Goal: Task Accomplishment & Management: Complete application form

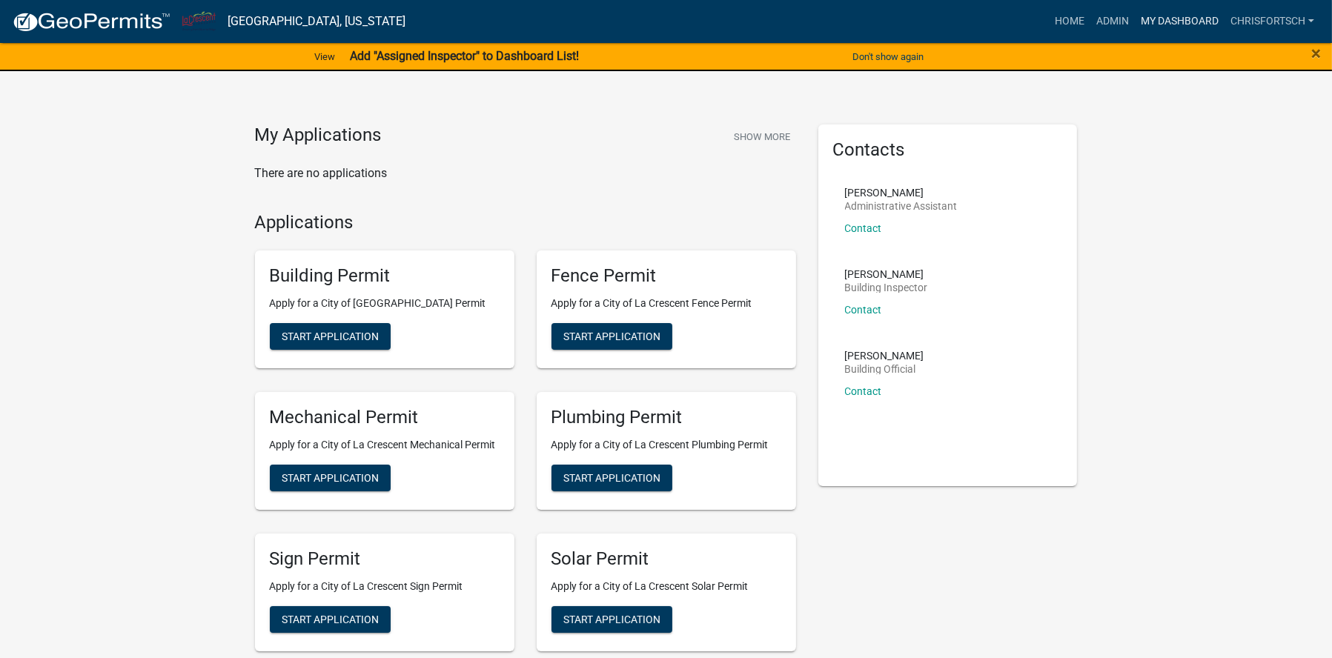
click at [1172, 16] on link "My Dashboard" at bounding box center [1180, 21] width 90 height 28
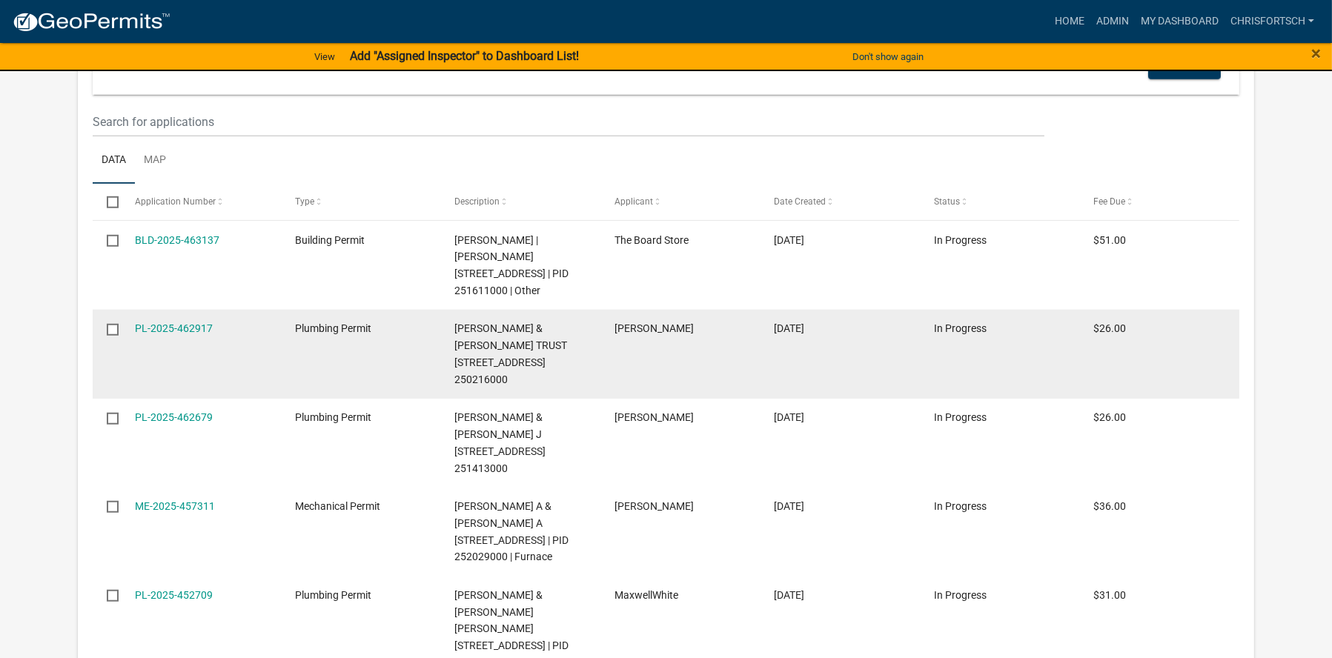
scroll to position [1687, 0]
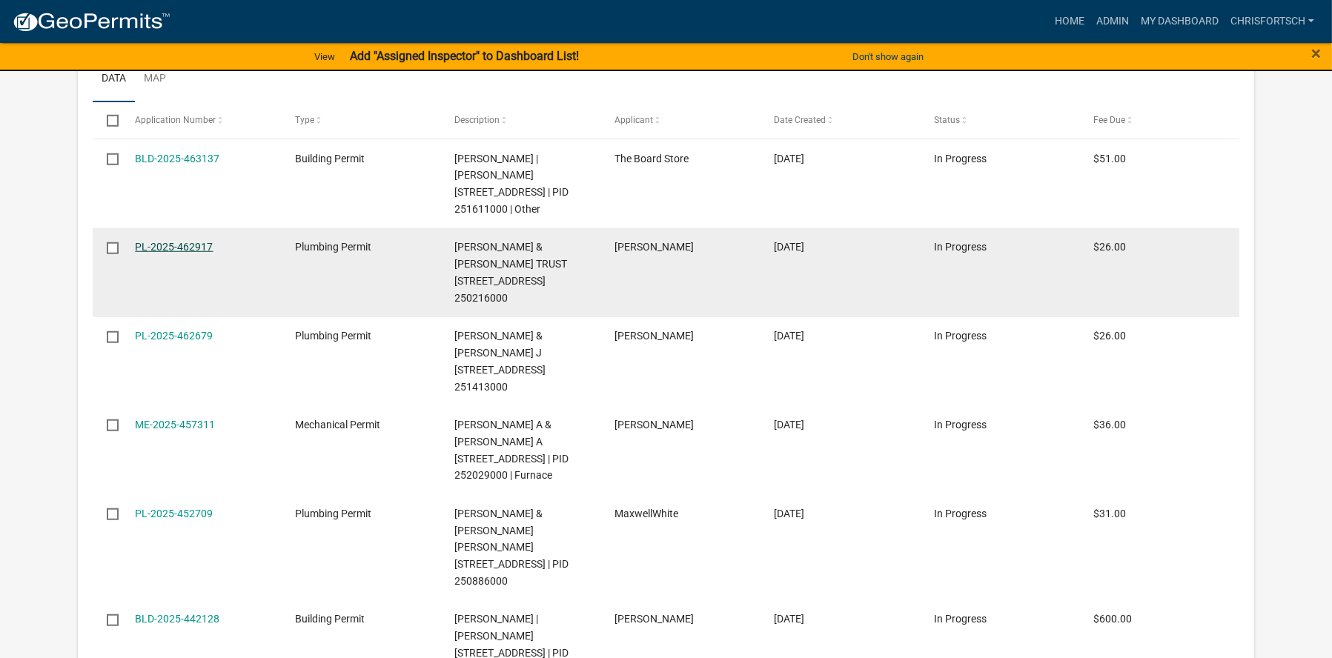
click at [202, 246] on link "PL-2025-462917" at bounding box center [174, 247] width 78 height 12
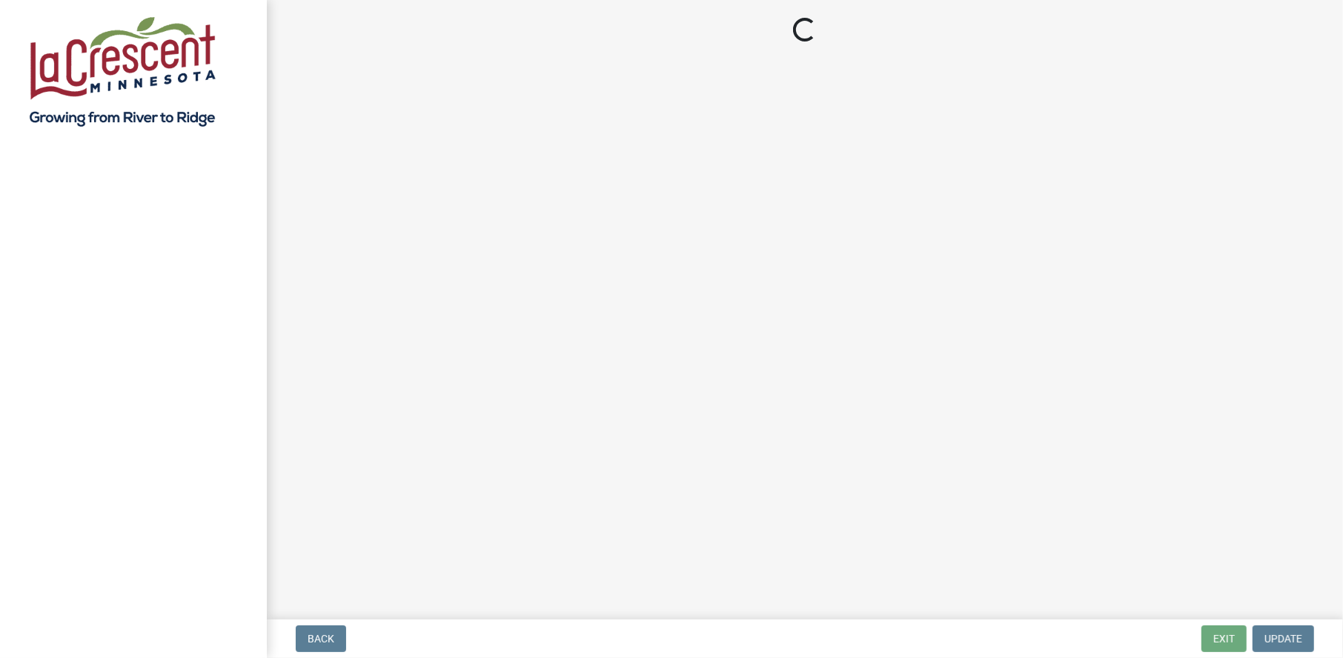
select select "3: 3"
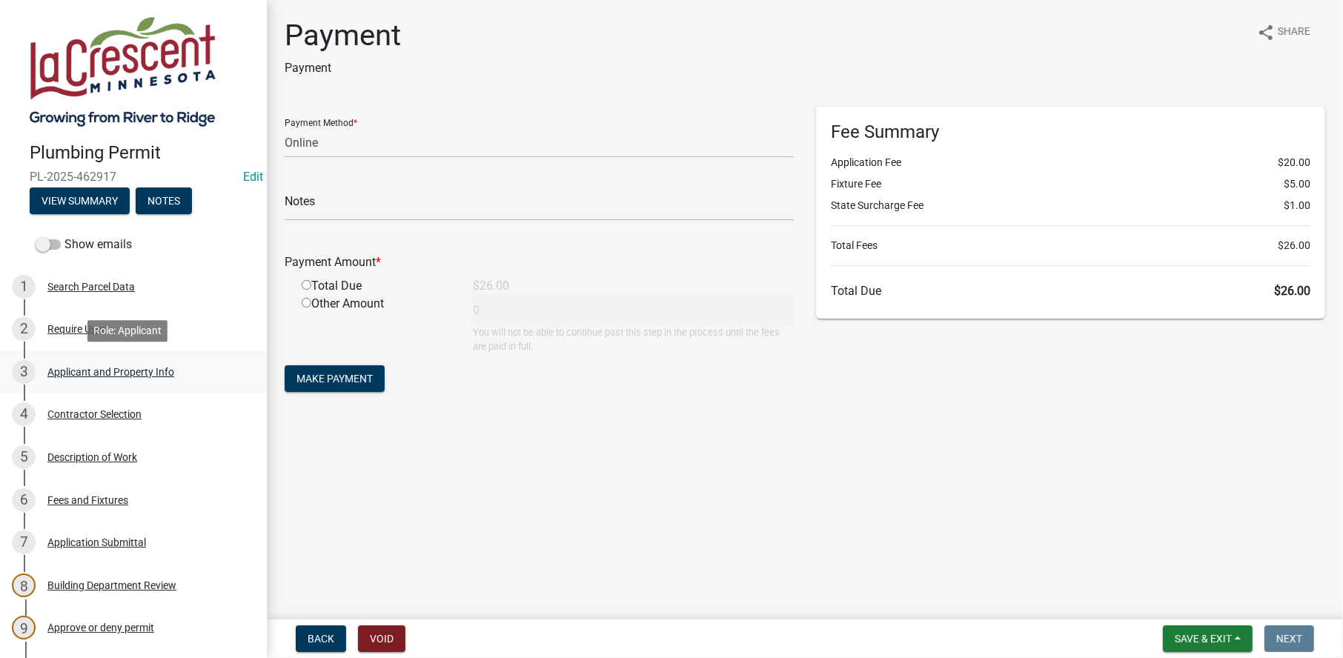
click at [83, 374] on div "Applicant and Property Info" at bounding box center [110, 372] width 127 height 10
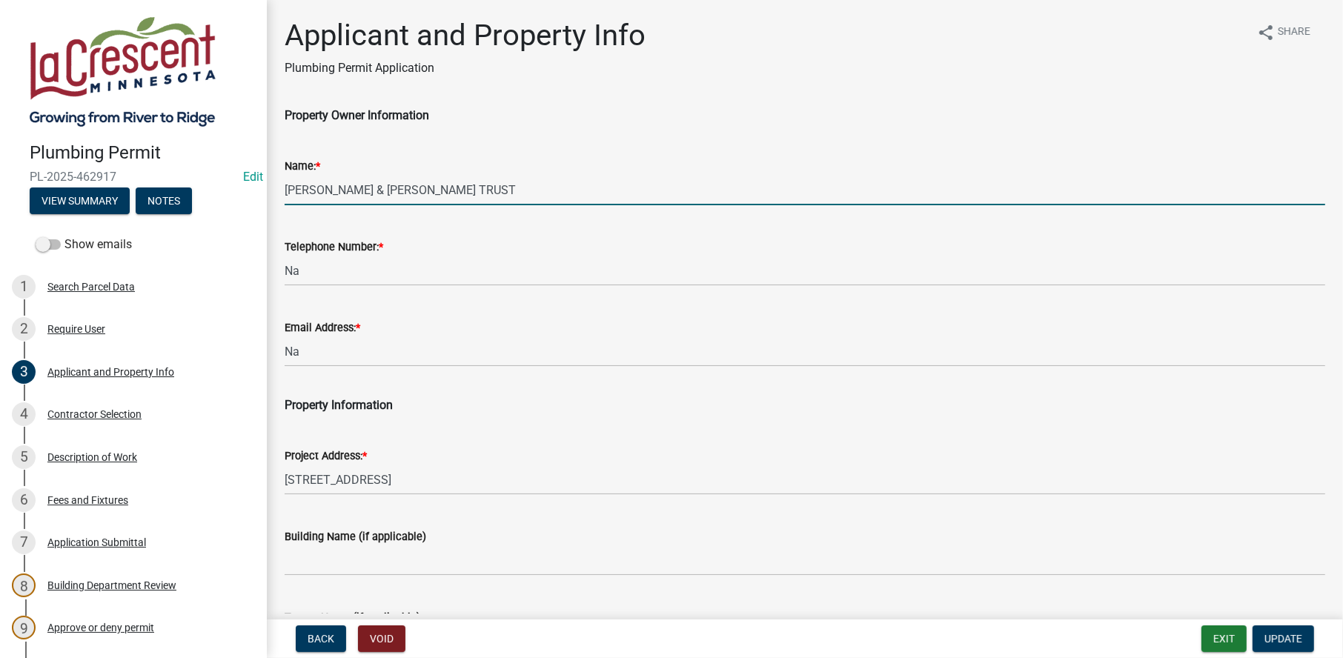
click at [435, 187] on input "KOLJORD,ROBERT & JANET TRUST" at bounding box center [805, 190] width 1041 height 30
drag, startPoint x: 338, startPoint y: 192, endPoint x: 284, endPoint y: 186, distance: 54.4
click at [285, 186] on input "KOLJORD,ROBERT & JANET KOLJORD TRUST" at bounding box center [805, 190] width 1041 height 30
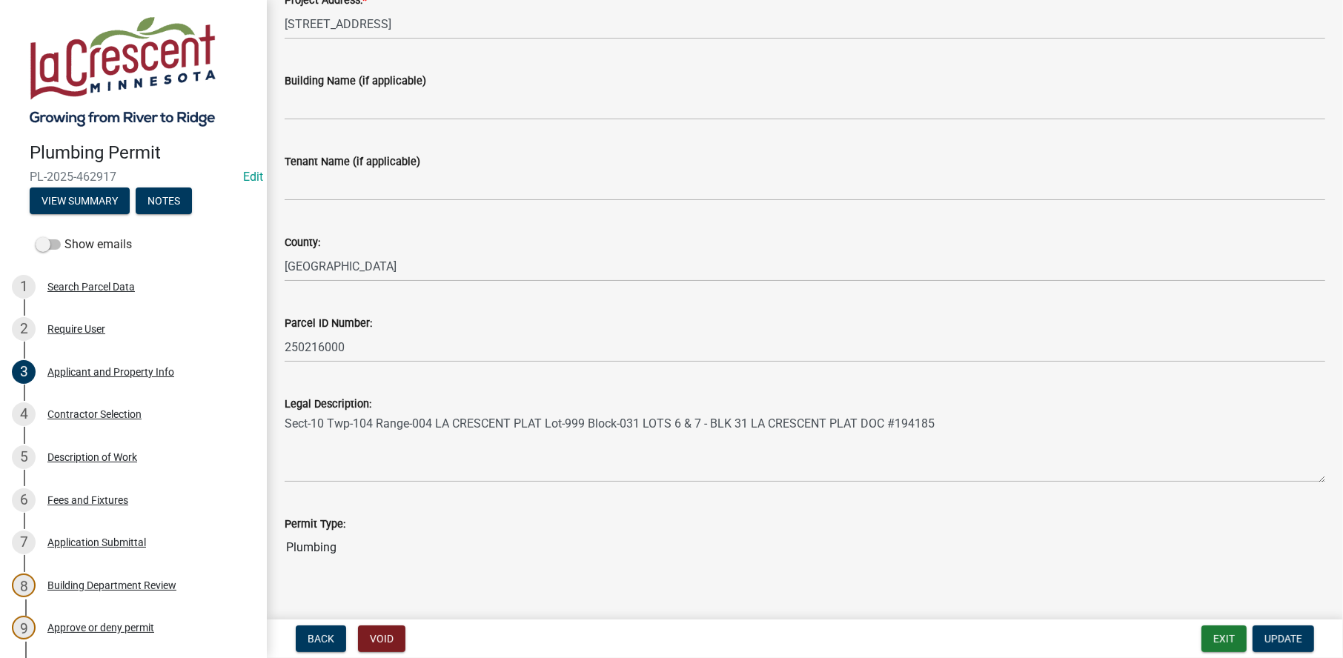
scroll to position [475, 0]
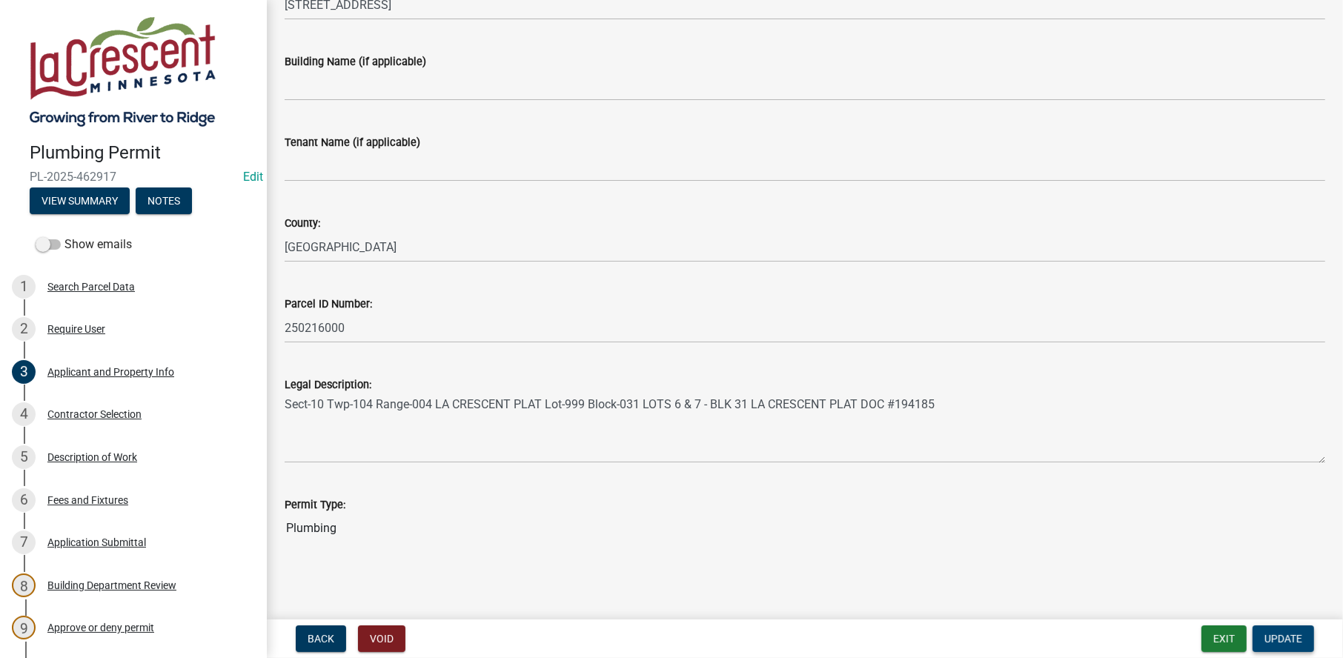
type input "ROBERT & JANET KOLJORD TRUST"
click at [1287, 630] on button "Update" at bounding box center [1284, 639] width 62 height 27
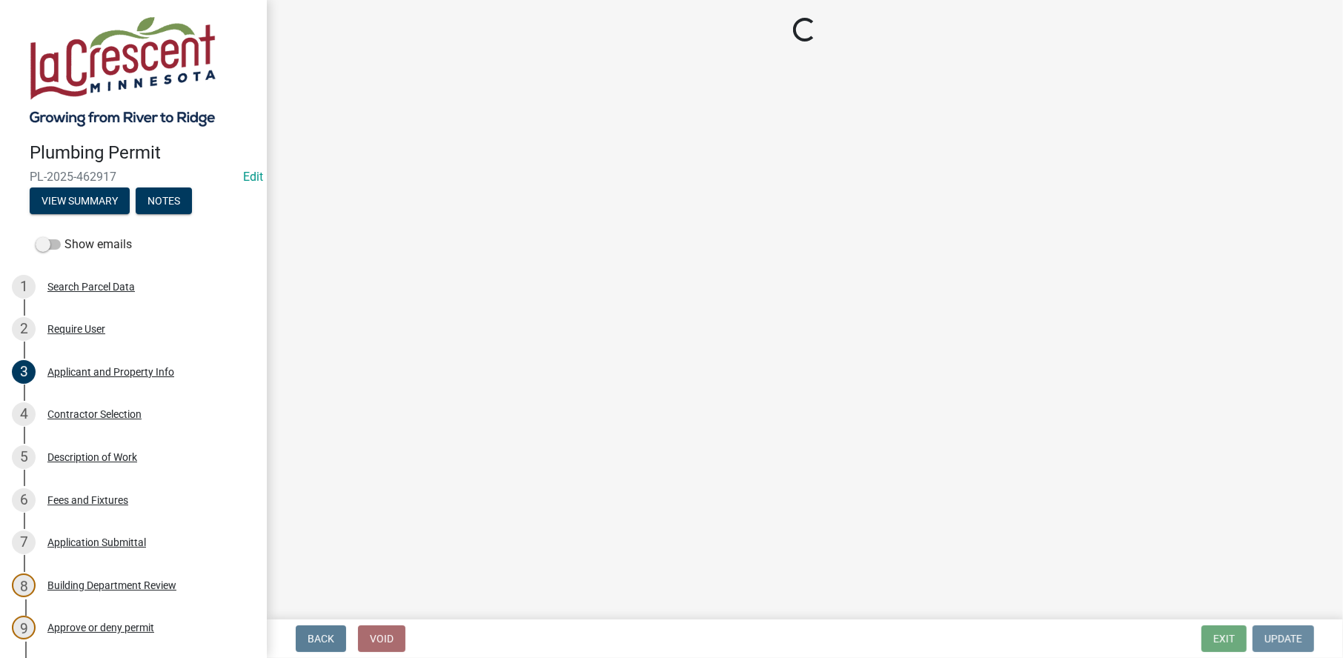
scroll to position [0, 0]
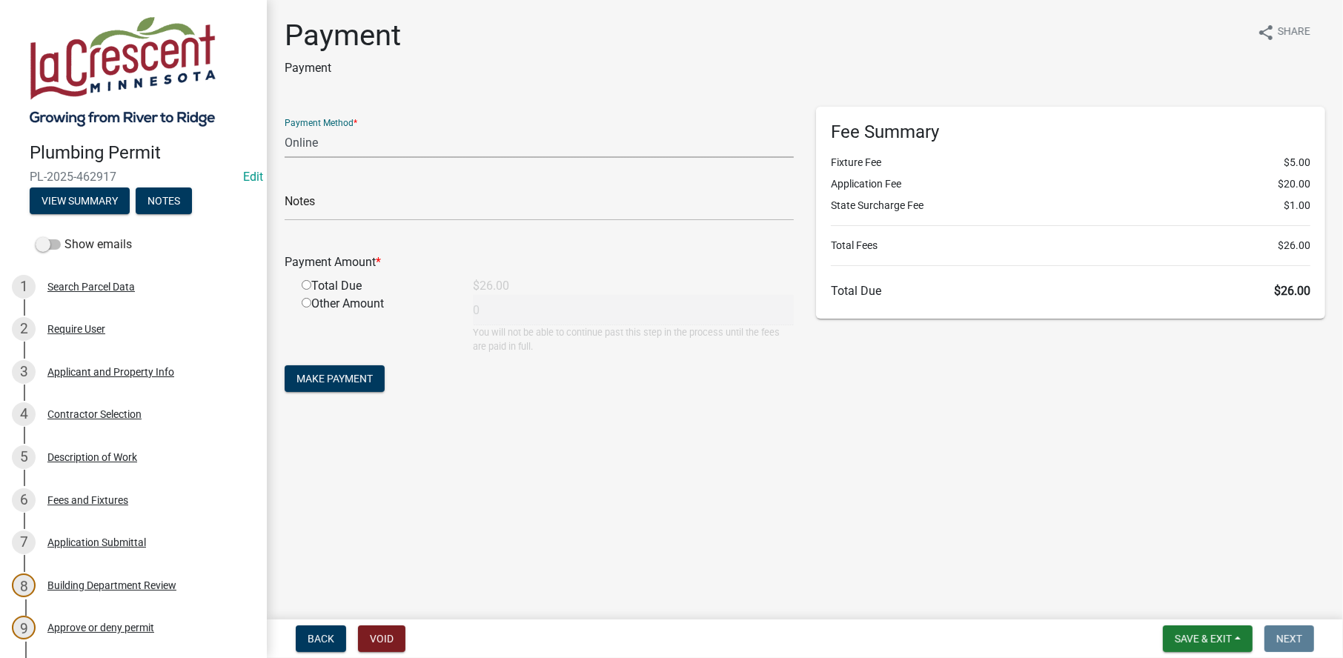
click at [326, 140] on select "Credit Card POS Check Cash Online" at bounding box center [539, 143] width 509 height 30
select select "2: 1"
click at [285, 128] on select "Credit Card POS Check Cash Online" at bounding box center [539, 143] width 509 height 30
click at [308, 286] on input "radio" at bounding box center [307, 285] width 10 height 10
radio input "true"
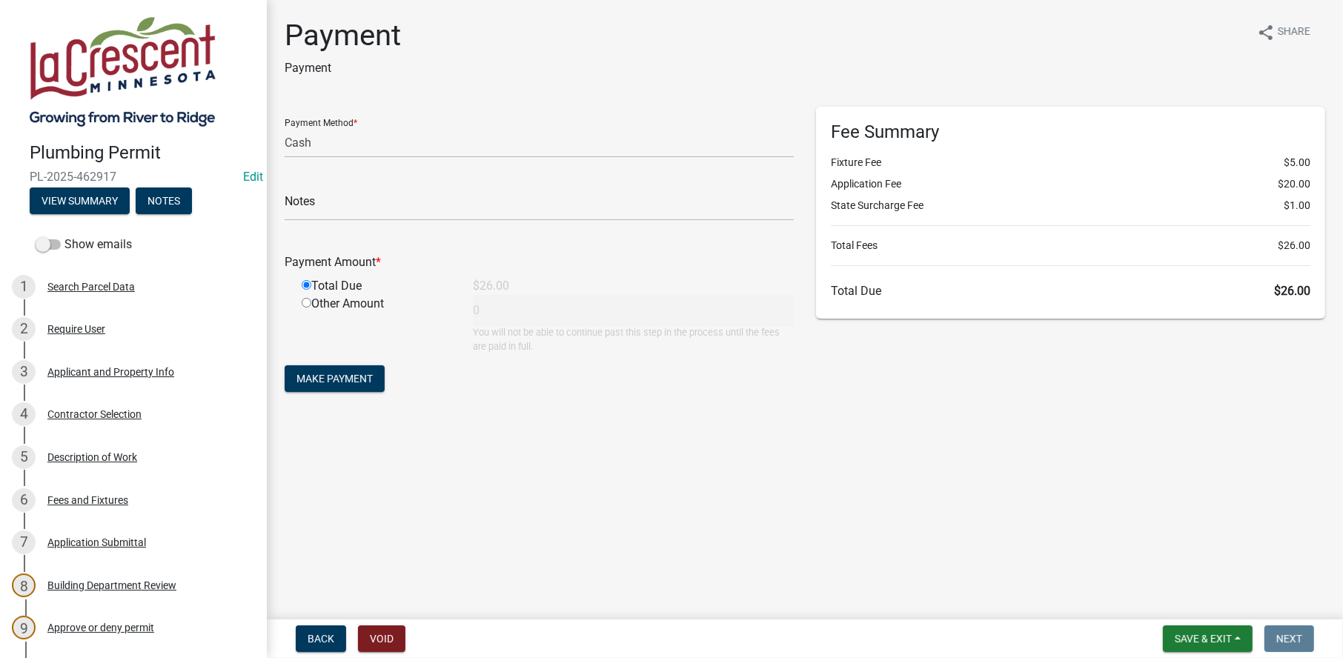
type input "26"
click at [317, 373] on span "Make Payment" at bounding box center [335, 379] width 76 height 12
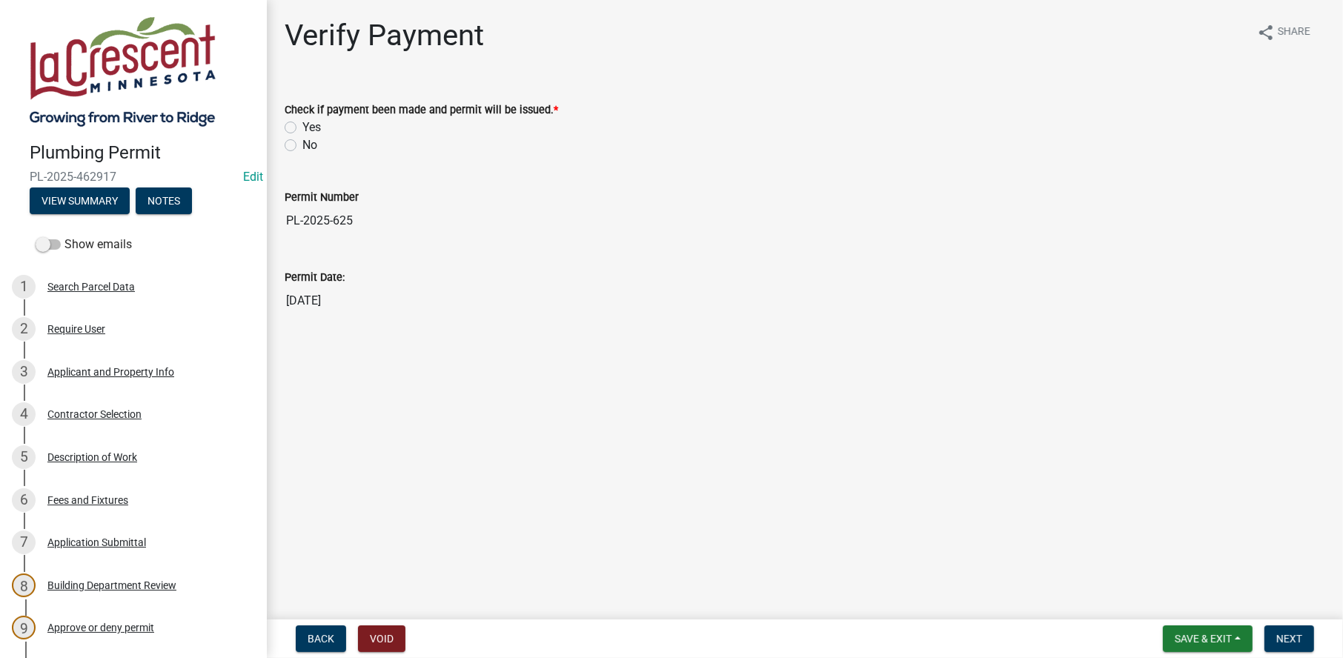
click at [302, 123] on label "Yes" at bounding box center [311, 128] width 19 height 18
click at [302, 123] on input "Yes" at bounding box center [307, 124] width 10 height 10
radio input "true"
click at [1283, 642] on span "Next" at bounding box center [1290, 639] width 26 height 12
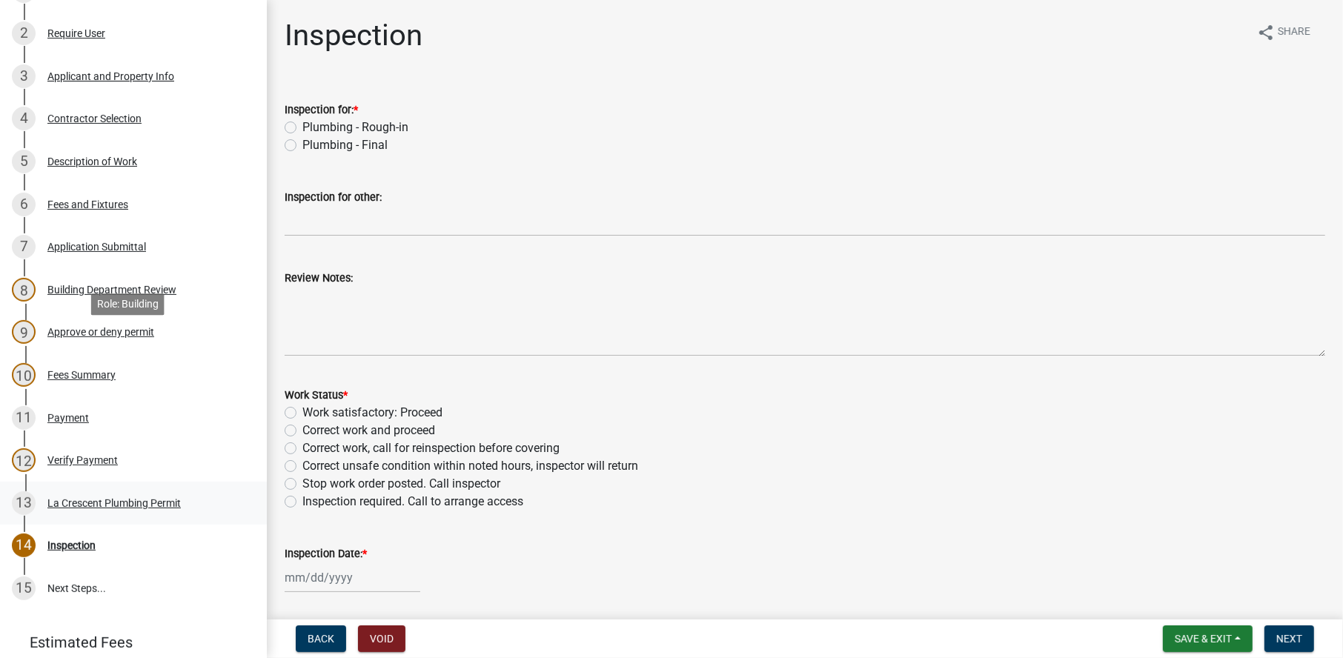
scroll to position [297, 0]
click at [74, 500] on div "La Crescent Plumbing Permit" at bounding box center [113, 502] width 133 height 10
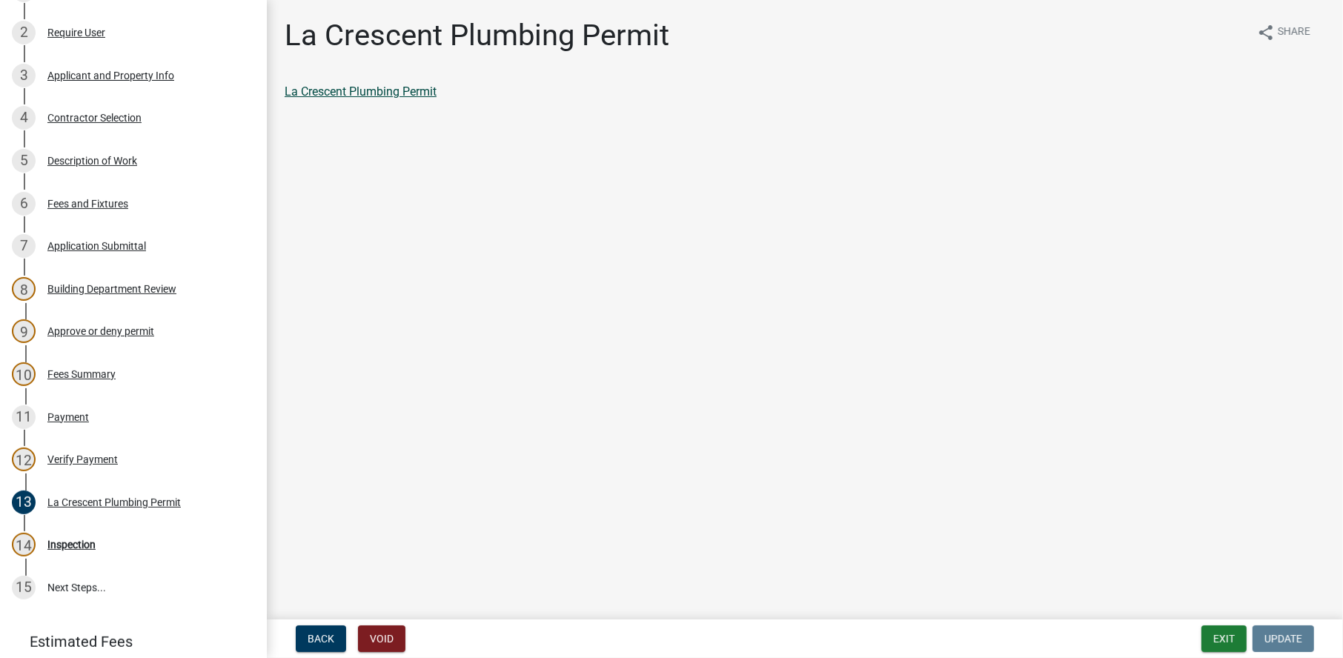
click at [336, 96] on link "La Crescent Plumbing Permit" at bounding box center [361, 92] width 152 height 14
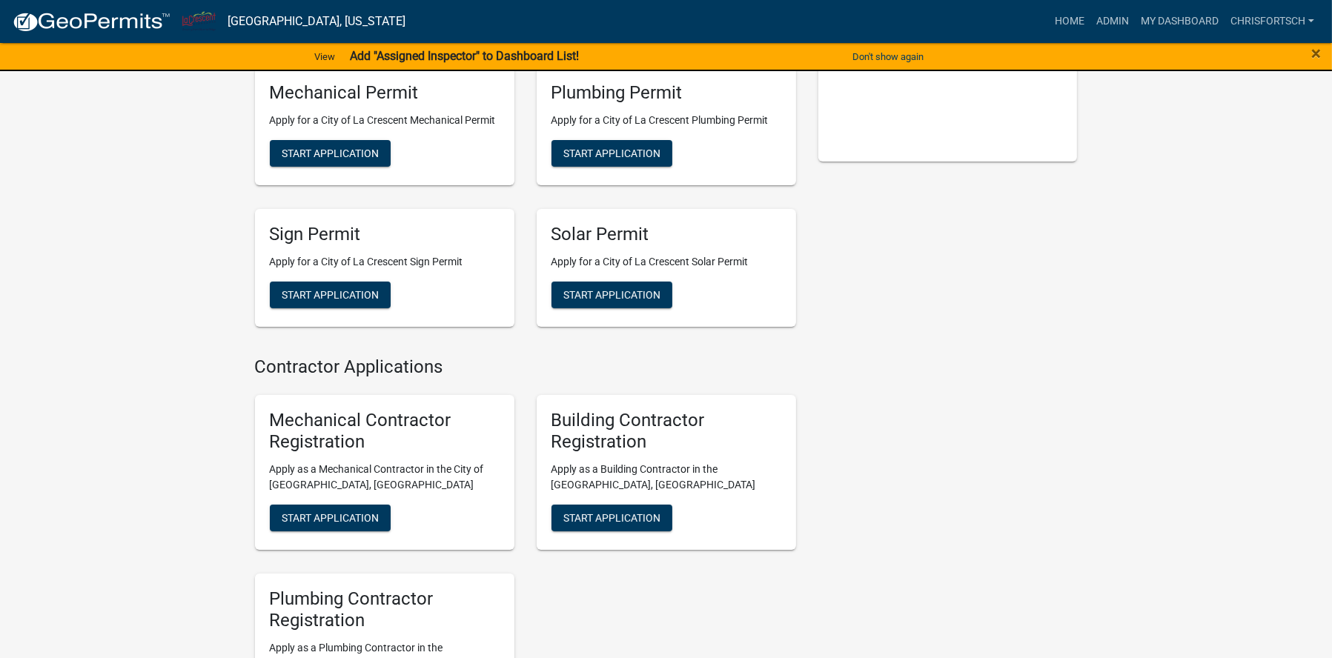
scroll to position [225, 0]
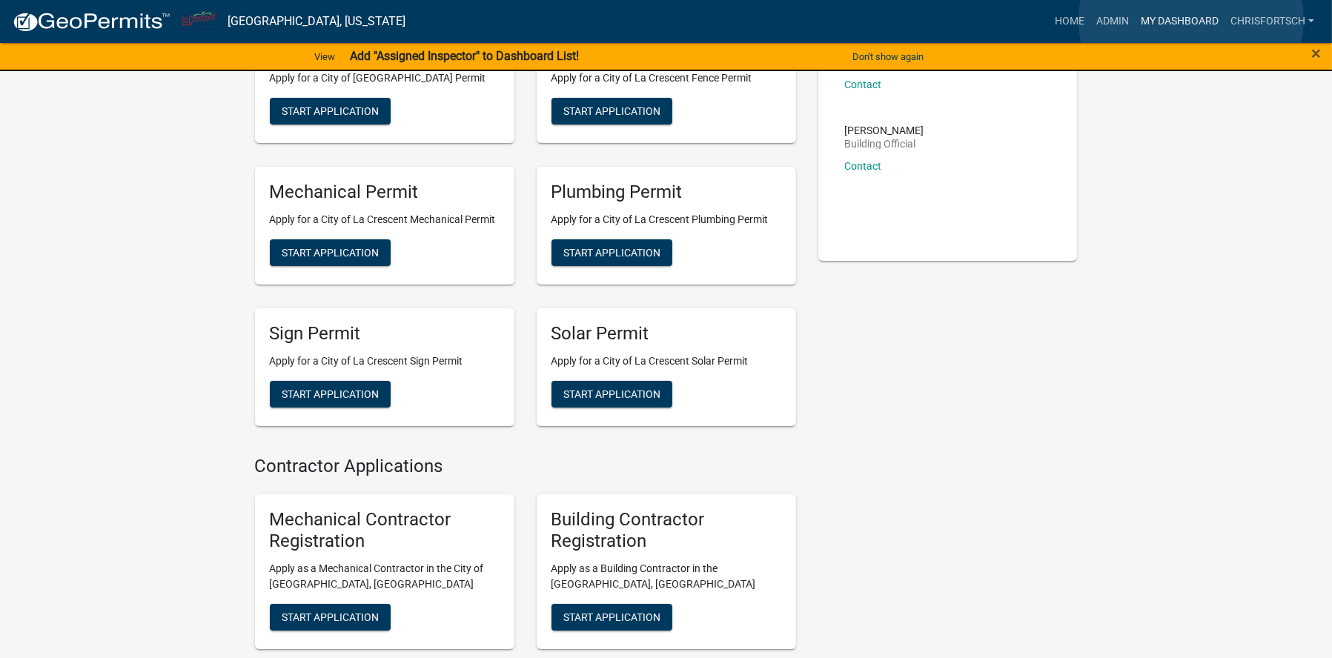
click at [1191, 21] on link "My Dashboard" at bounding box center [1180, 21] width 90 height 28
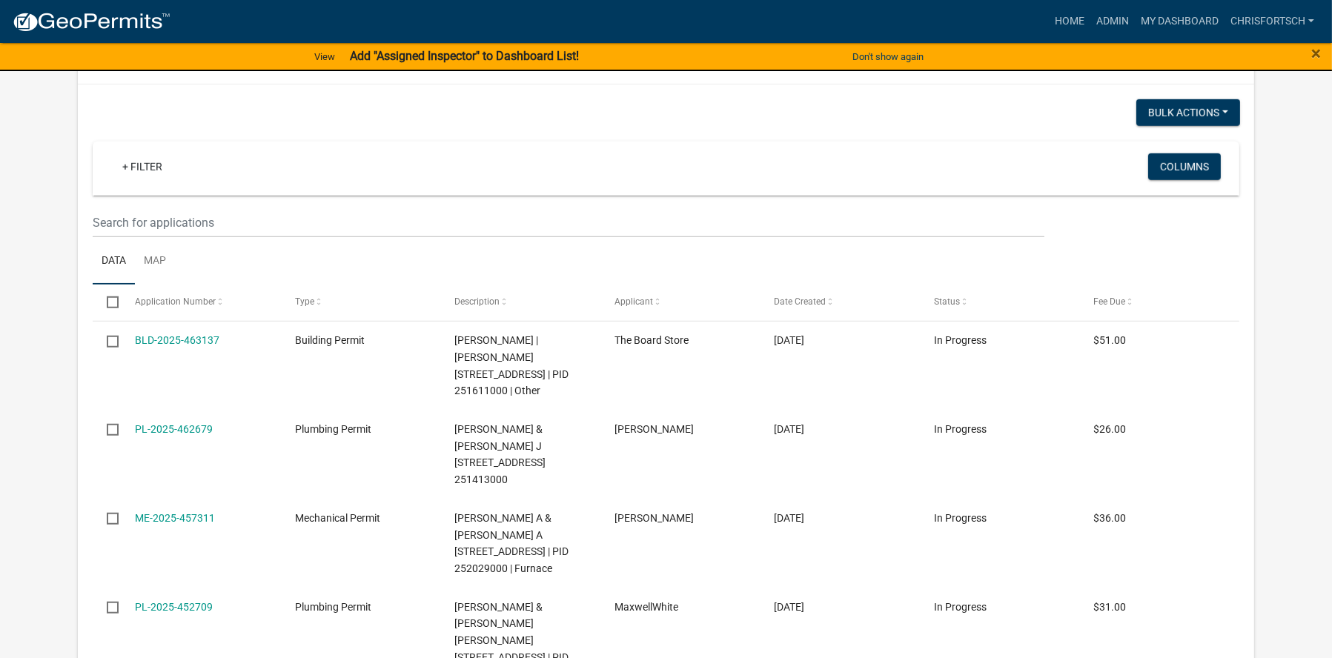
scroll to position [1557, 0]
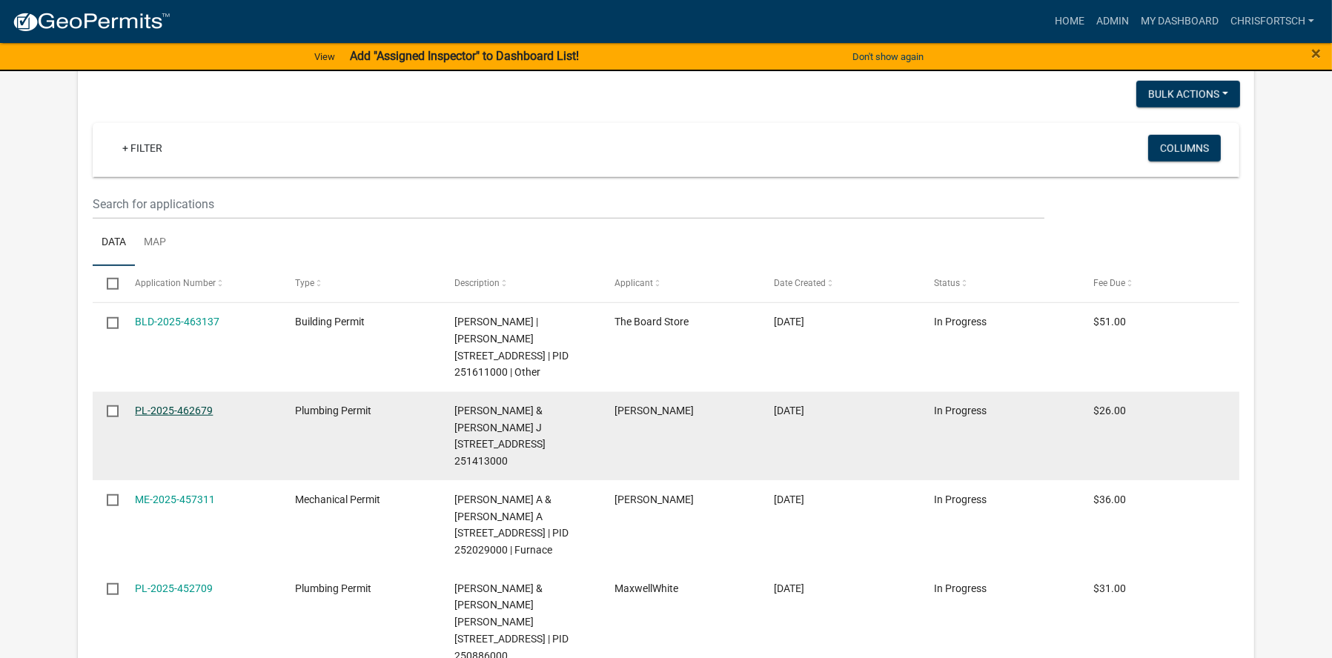
click at [174, 405] on link "PL-2025-462679" at bounding box center [174, 411] width 78 height 12
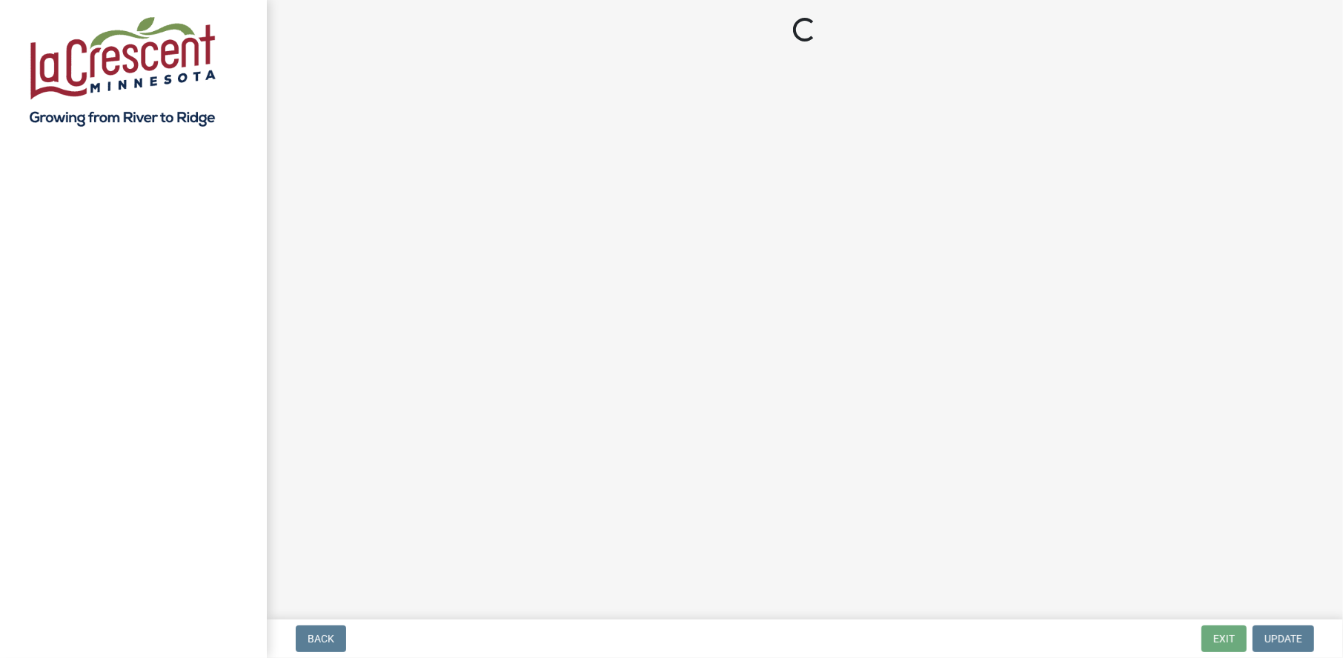
select select "3: 3"
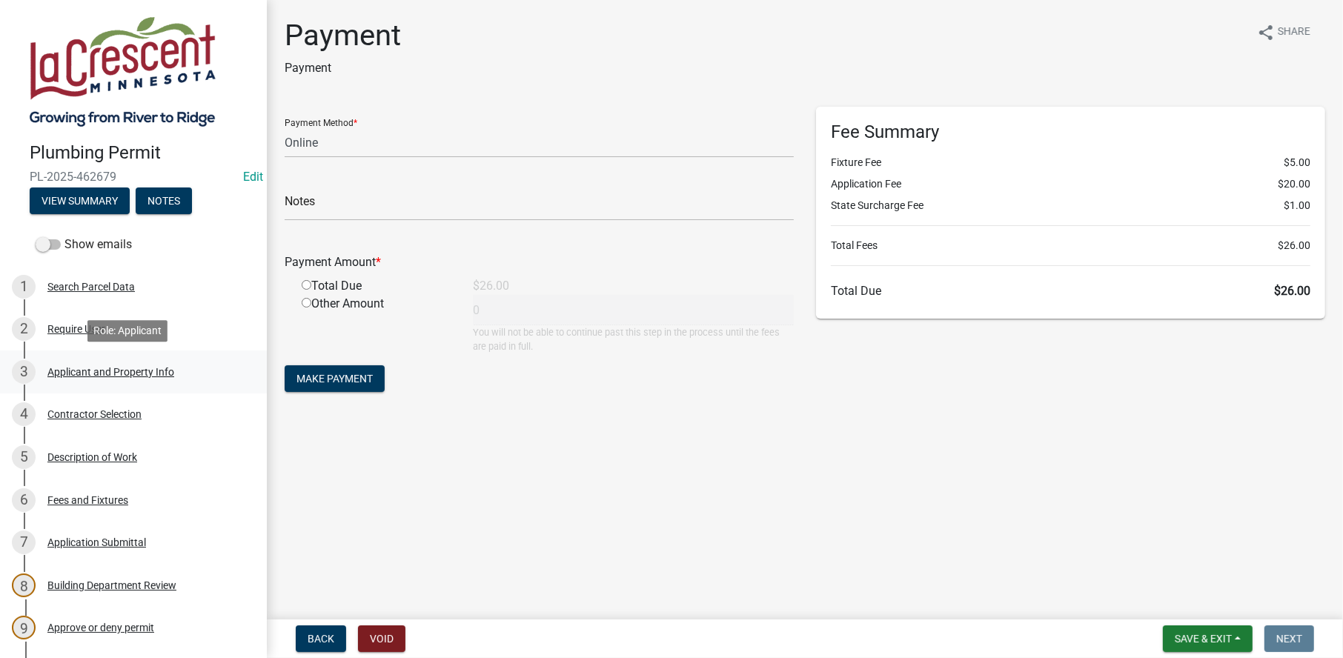
click at [70, 369] on div "Applicant and Property Info" at bounding box center [110, 372] width 127 height 10
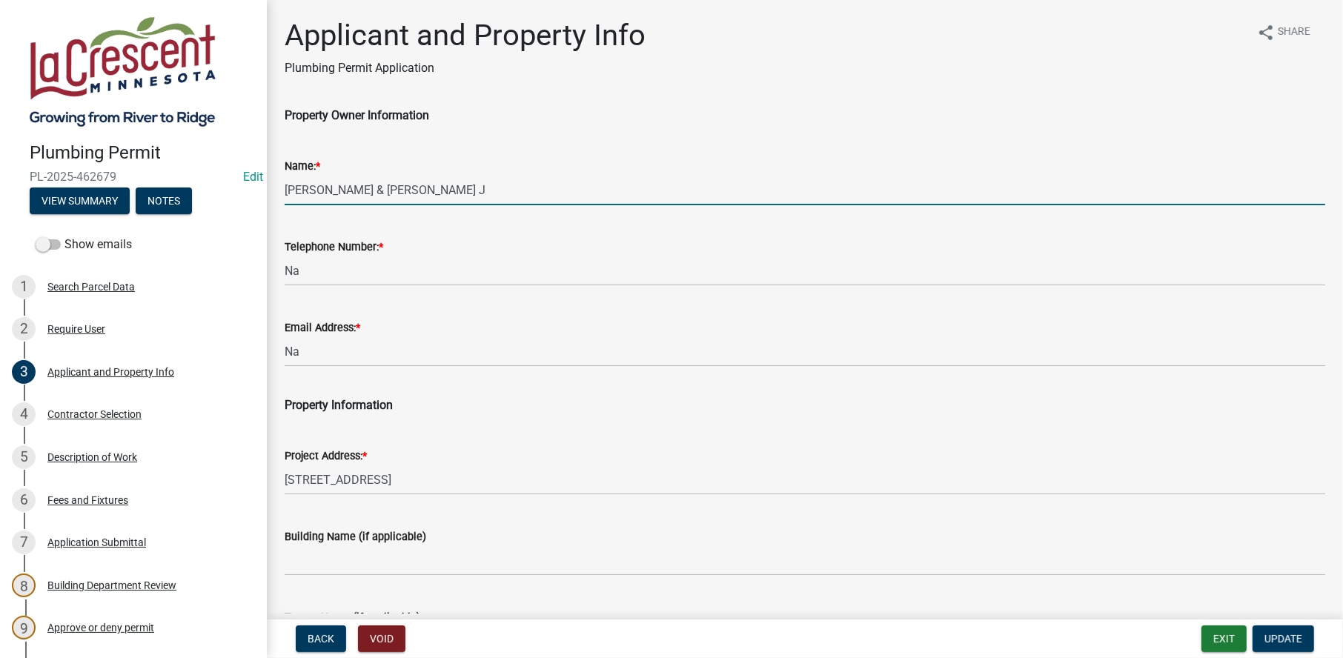
click at [326, 186] on input "[PERSON_NAME] & [PERSON_NAME] J" at bounding box center [805, 190] width 1041 height 30
click at [368, 194] on input "[PERSON_NAME] & [PERSON_NAME] J" at bounding box center [805, 190] width 1041 height 30
click at [429, 194] on input "[PERSON_NAME] & [PERSON_NAME] J" at bounding box center [805, 190] width 1041 height 30
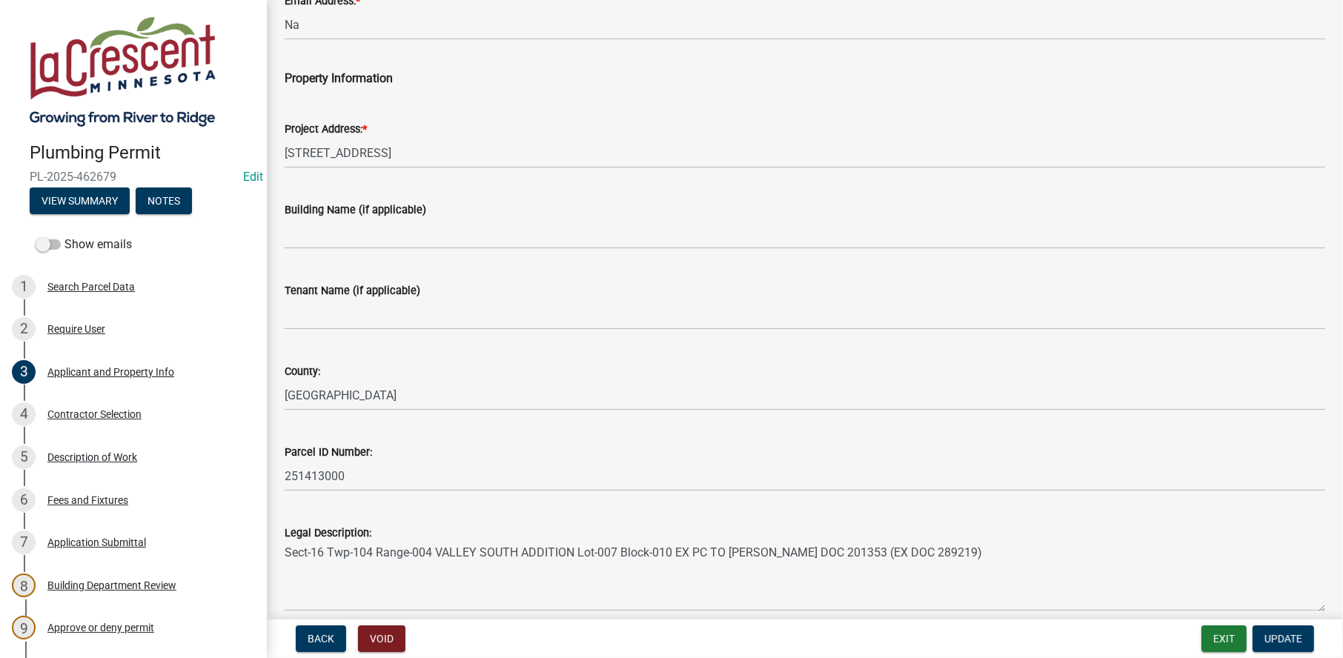
scroll to position [475, 0]
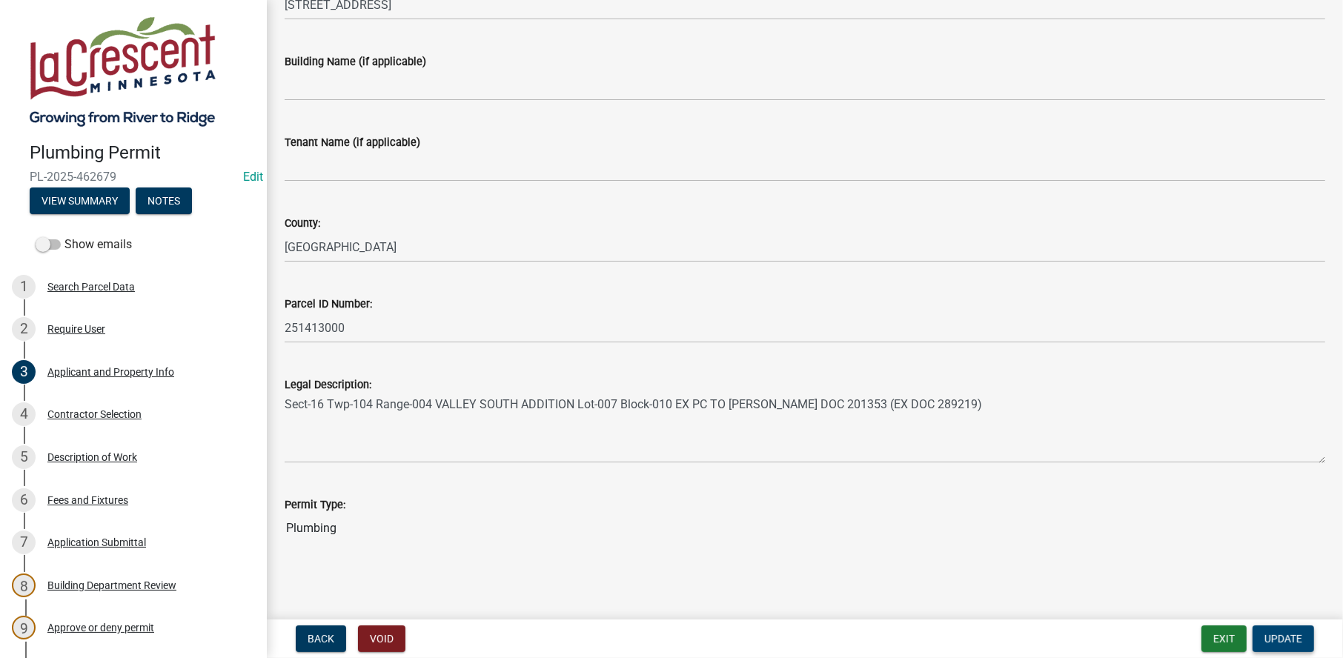
type input "[PERSON_NAME] & [PERSON_NAME]"
click at [1279, 639] on span "Update" at bounding box center [1284, 639] width 38 height 12
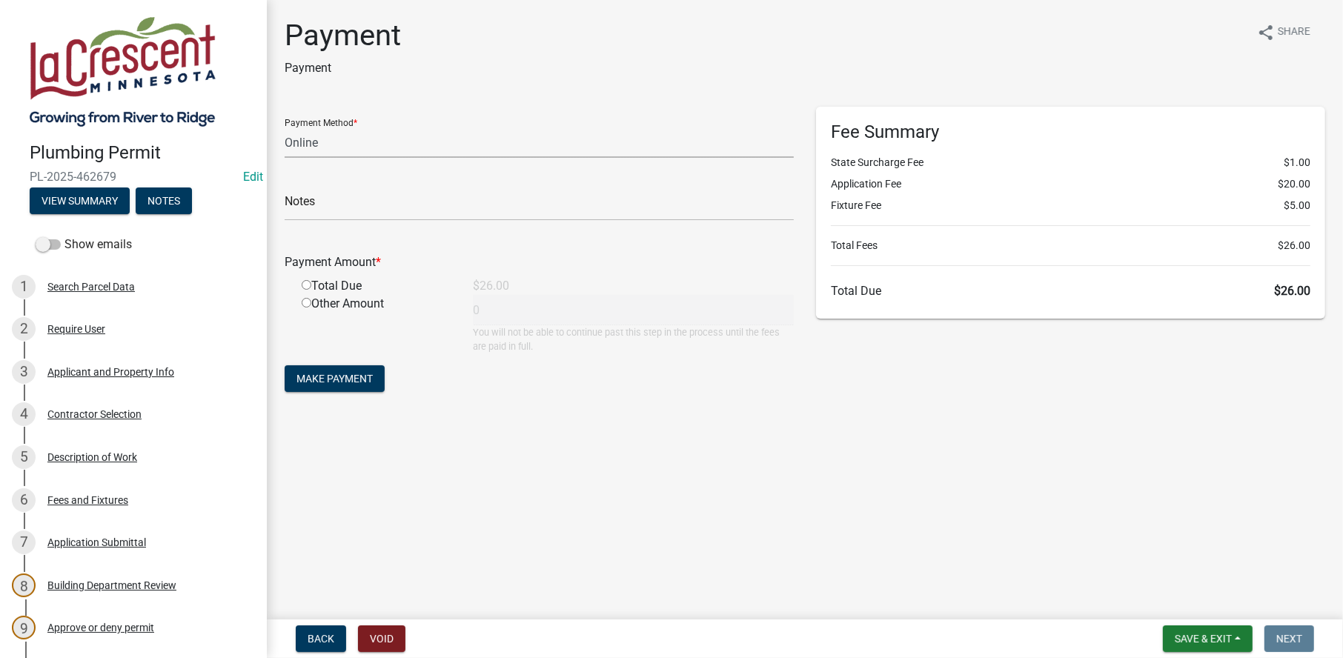
drag, startPoint x: 286, startPoint y: 145, endPoint x: 297, endPoint y: 153, distance: 13.2
click at [286, 145] on select "Credit Card POS Check Cash Online" at bounding box center [539, 143] width 509 height 30
select select "2: 1"
click at [285, 128] on select "Credit Card POS Check Cash Online" at bounding box center [539, 143] width 509 height 30
click at [305, 287] on input "radio" at bounding box center [307, 285] width 10 height 10
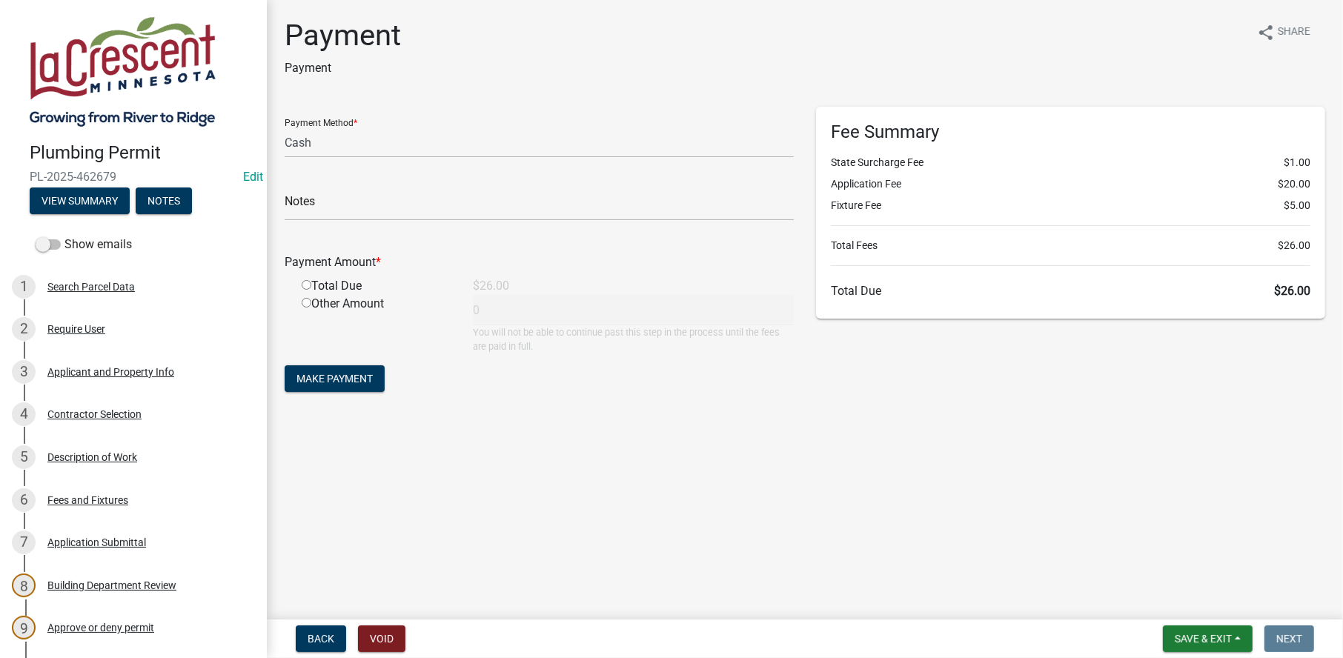
radio input "true"
type input "26"
click at [335, 380] on span "Make Payment" at bounding box center [335, 379] width 76 height 12
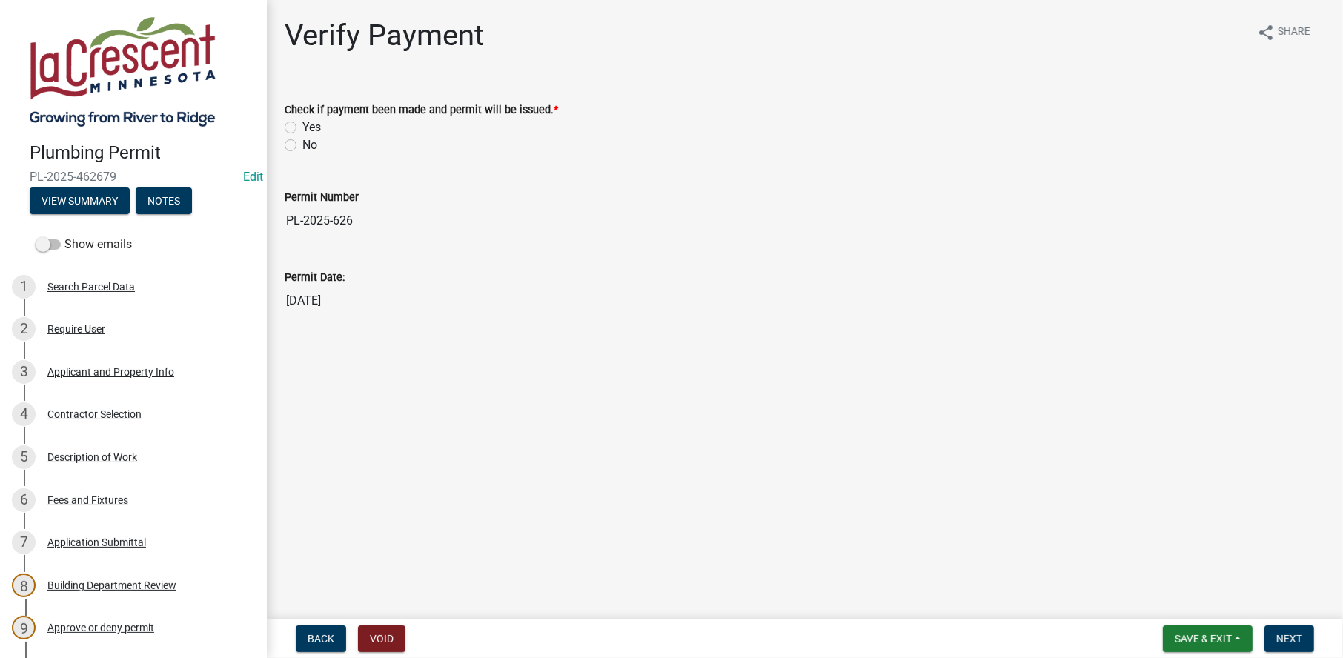
click at [302, 127] on label "Yes" at bounding box center [311, 128] width 19 height 18
click at [302, 127] on input "Yes" at bounding box center [307, 124] width 10 height 10
radio input "true"
click at [1297, 633] on span "Next" at bounding box center [1290, 639] width 26 height 12
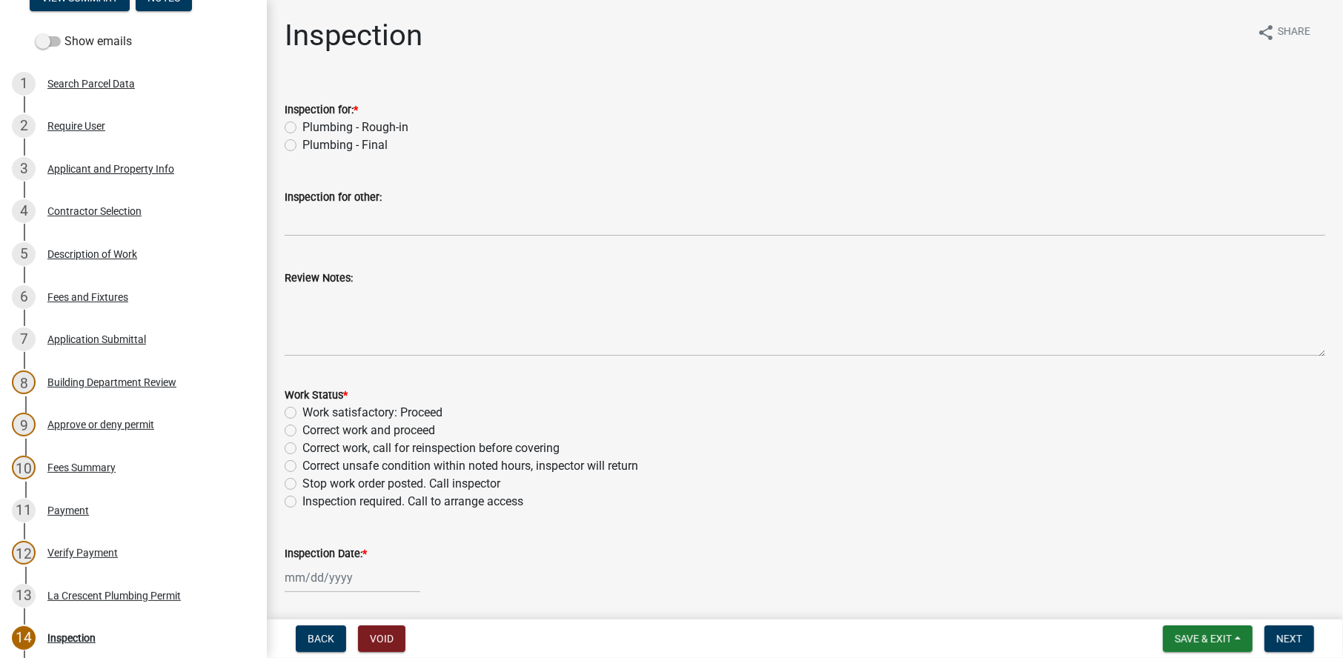
scroll to position [445, 0]
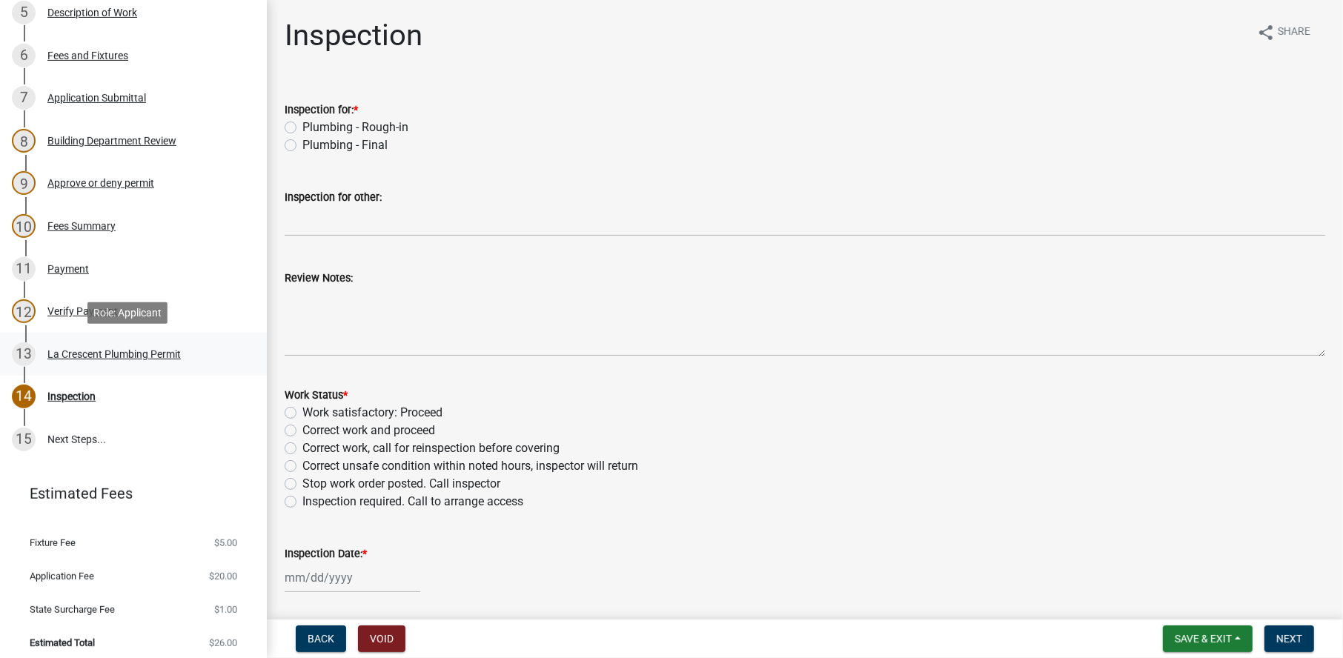
click at [67, 349] on div "La Crescent Plumbing Permit" at bounding box center [113, 354] width 133 height 10
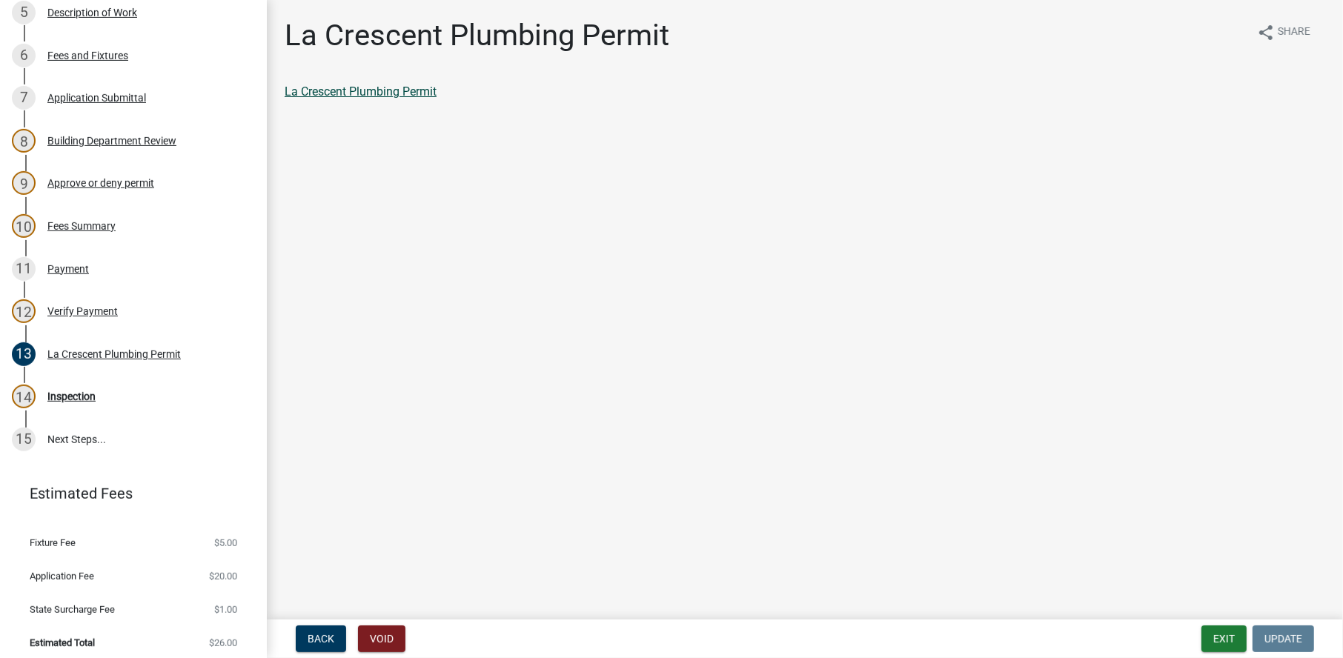
click at [358, 91] on link "La Crescent Plumbing Permit" at bounding box center [361, 92] width 152 height 14
